Goal: Communication & Community: Answer question/provide support

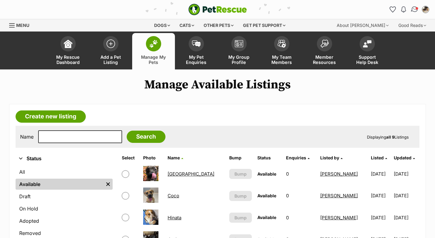
click at [415, 8] on img "Conversations" at bounding box center [415, 9] width 8 height 8
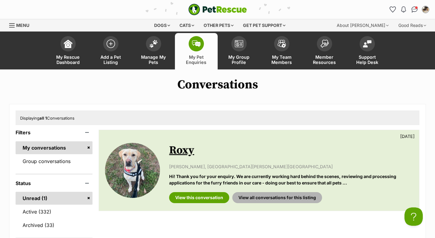
click at [273, 198] on link "View all conversations for this listing" at bounding box center [277, 197] width 90 height 11
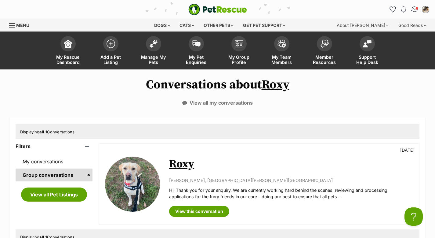
click at [416, 8] on span "Conversations" at bounding box center [417, 8] width 3 height 3
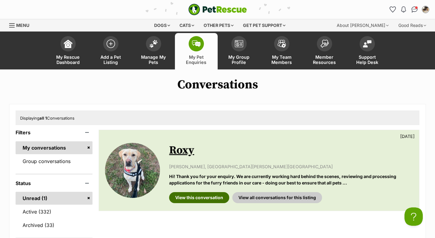
click at [218, 196] on link "View this conversation" at bounding box center [199, 197] width 60 height 11
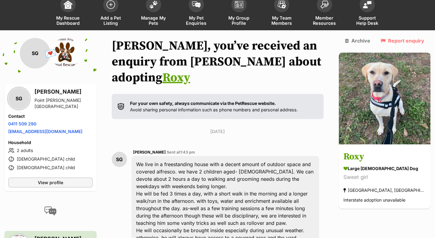
scroll to position [44, 0]
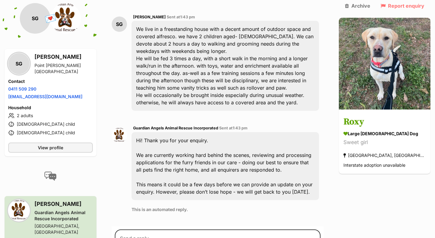
drag, startPoint x: 439, startPoint y: 55, endPoint x: 440, endPoint y: 109, distance: 54.7
click at [435, 108] on html "Skip to main content Log in to favourite this pet Log in Or sign up Search PetR…" at bounding box center [217, 239] width 435 height 826
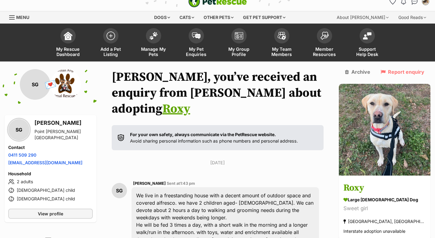
scroll to position [0, 0]
